Goal: Communication & Community: Answer question/provide support

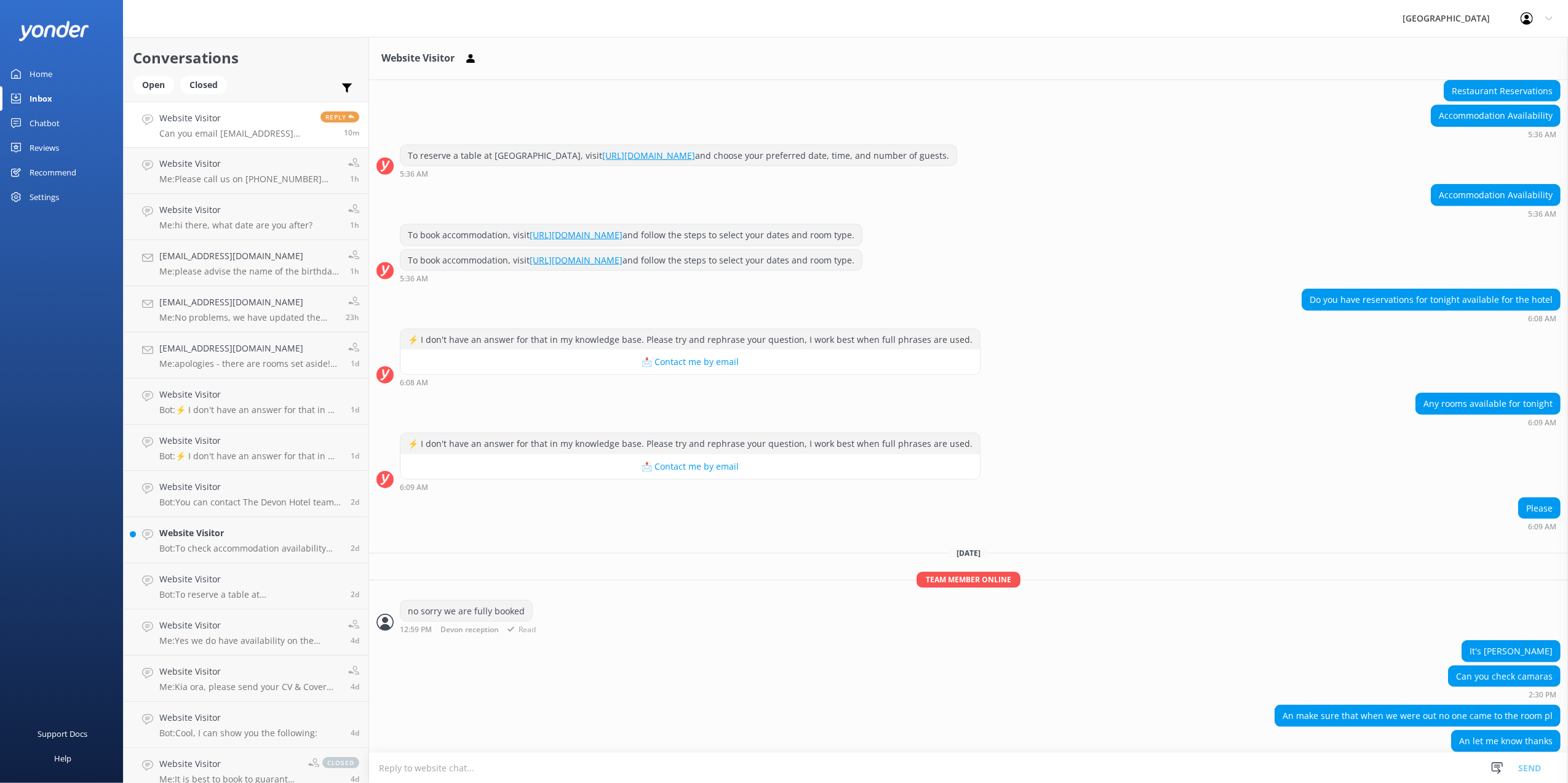
scroll to position [1212, 0]
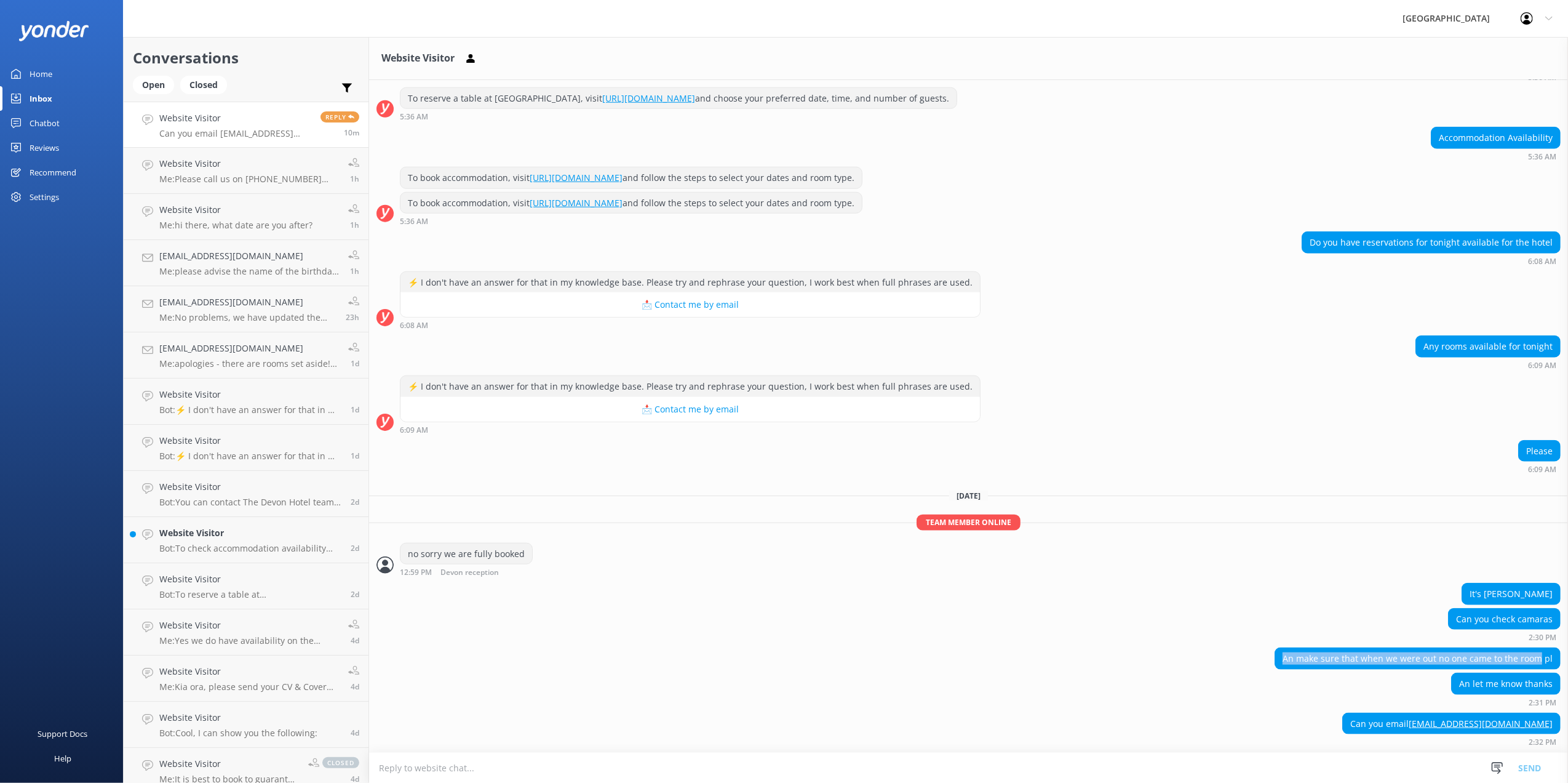
drag, startPoint x: 1277, startPoint y: 659, endPoint x: 1529, endPoint y: 651, distance: 252.1
click at [1529, 651] on div "An make sure that when we were out no one came to the room pl" at bounding box center [1418, 659] width 285 height 21
click at [1331, 678] on div "An let me know thanks 2:31 PM" at bounding box center [969, 689] width 1199 height 34
drag, startPoint x: 1325, startPoint y: 655, endPoint x: 1541, endPoint y: 650, distance: 216.1
click at [1541, 650] on div "An make sure that when we were out no one came to the room pl" at bounding box center [1418, 659] width 285 height 21
